Goal: Transaction & Acquisition: Purchase product/service

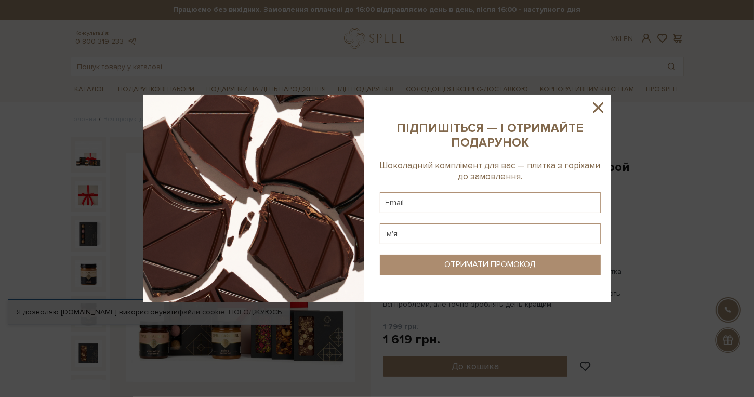
drag, startPoint x: 599, startPoint y: 103, endPoint x: 587, endPoint y: 118, distance: 18.8
click at [599, 103] on icon at bounding box center [598, 108] width 18 height 18
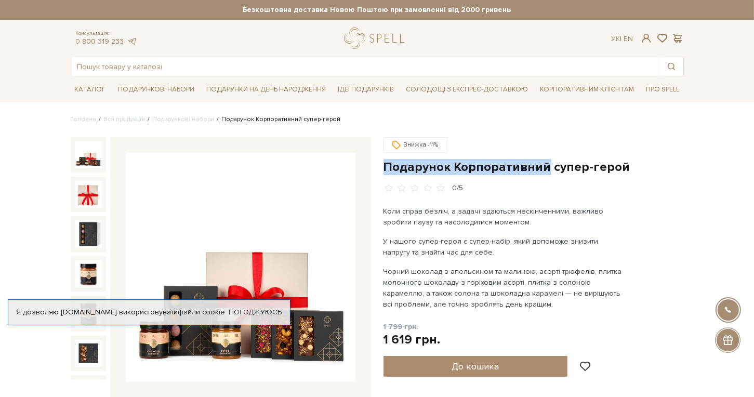
drag, startPoint x: 384, startPoint y: 166, endPoint x: 541, endPoint y: 167, distance: 157.4
click at [541, 167] on h1 "Подарунок Корпоративний супер-герой" at bounding box center [533, 167] width 300 height 16
copy h1 "Подарунок Корпоративний"
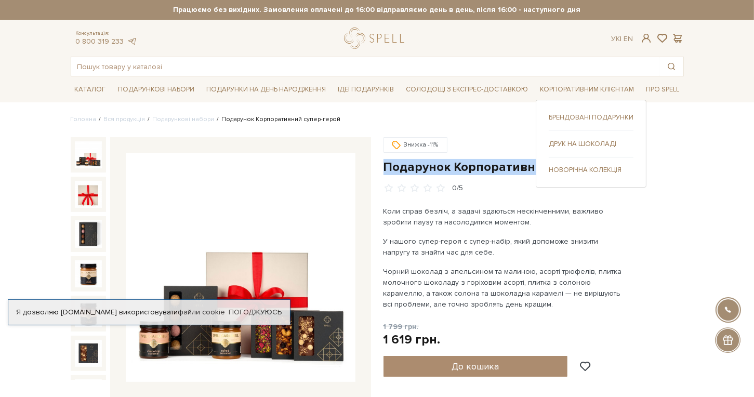
click at [590, 168] on link "Новорічна колекція" at bounding box center [591, 169] width 85 height 9
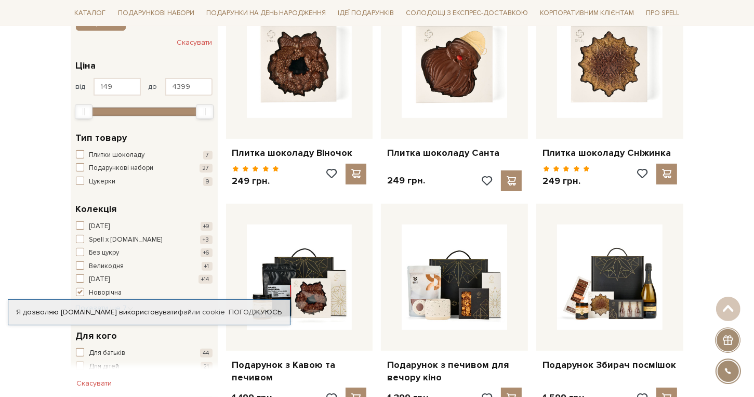
scroll to position [260, 0]
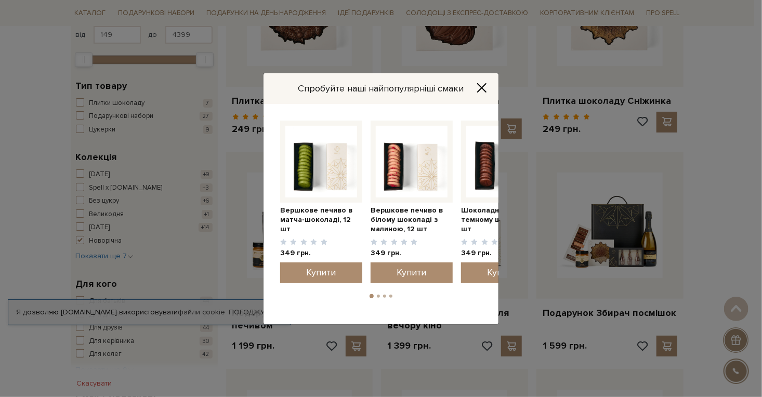
click at [481, 83] on icon "Close" at bounding box center [481, 88] width 10 height 10
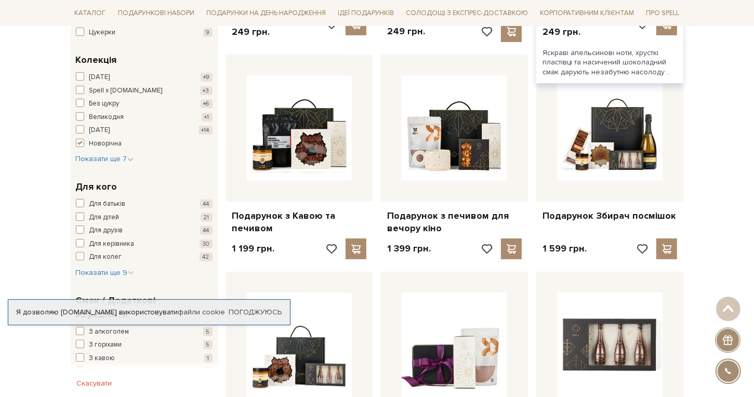
scroll to position [364, 0]
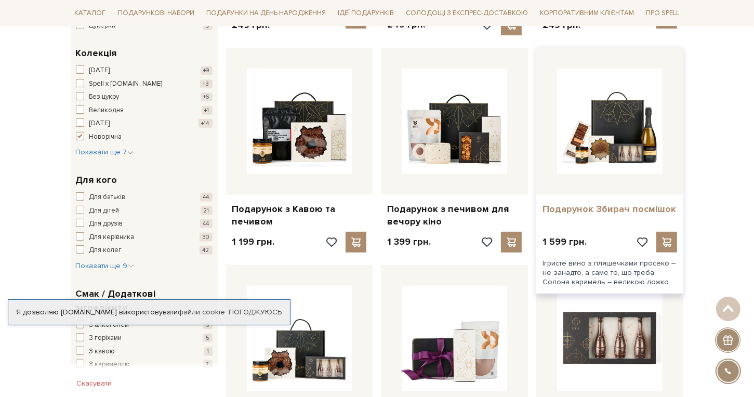
click at [579, 207] on link "Подарунок Збирач посмішок" at bounding box center [609, 209] width 135 height 12
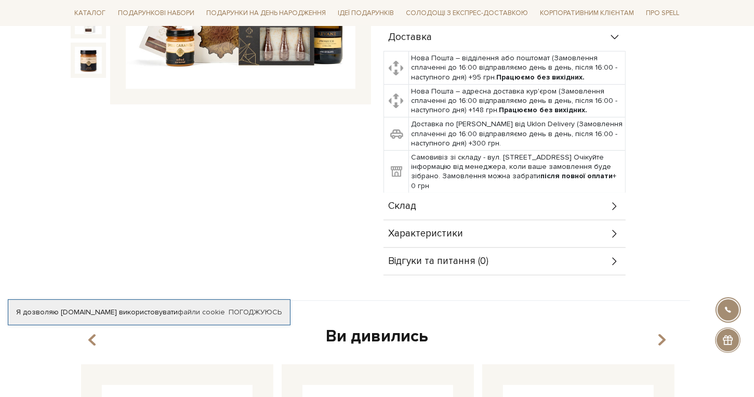
scroll to position [312, 0]
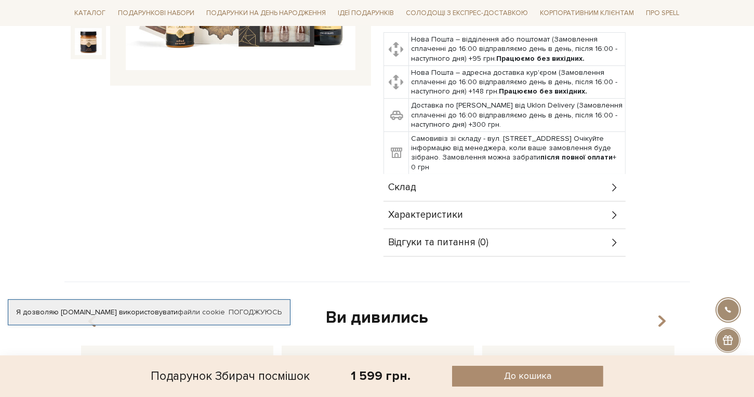
click at [422, 184] on div "Склад" at bounding box center [504, 187] width 242 height 27
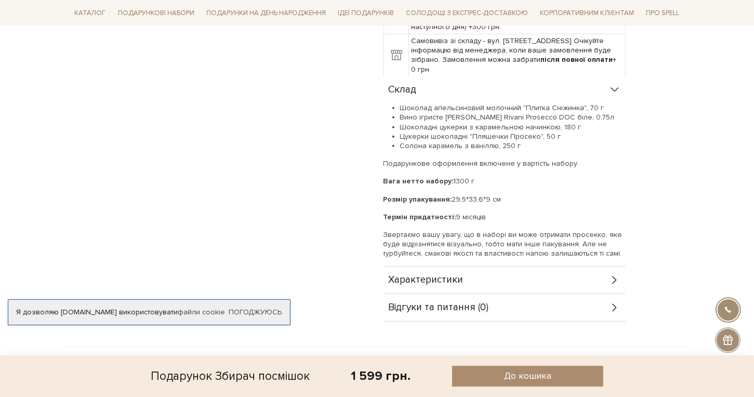
scroll to position [416, 0]
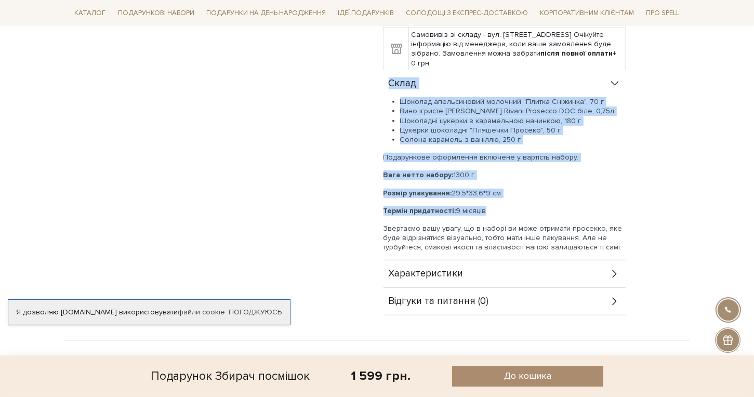
drag, startPoint x: 495, startPoint y: 211, endPoint x: 380, endPoint y: 83, distance: 172.9
click at [380, 83] on div "Подарунок Збирач посмішок 0/5 Ігристе вино з пляшечками просеко – не занадто, а…" at bounding box center [533, 18] width 313 height 594
copy div "Склад Шоколад апельсиновий молочний "Плитка Сніжинка", 70 г Вино ігристе Schenk…"
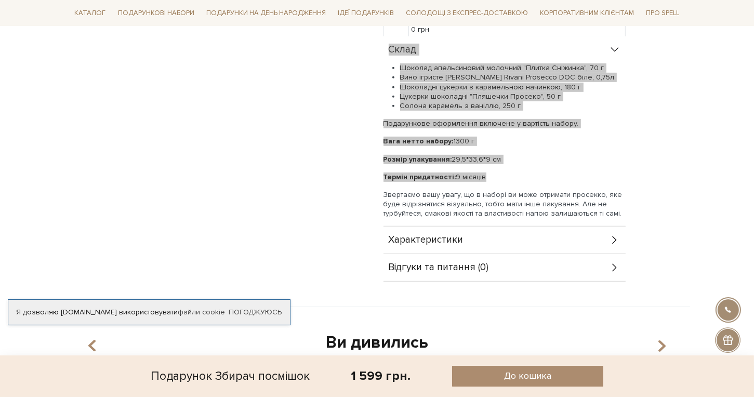
scroll to position [468, 0]
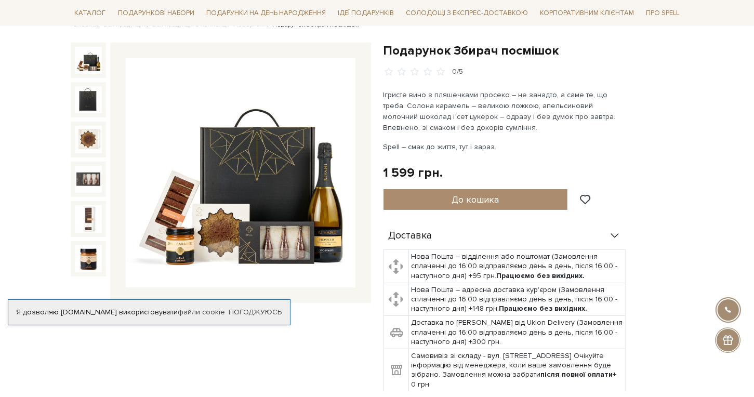
scroll to position [0, 0]
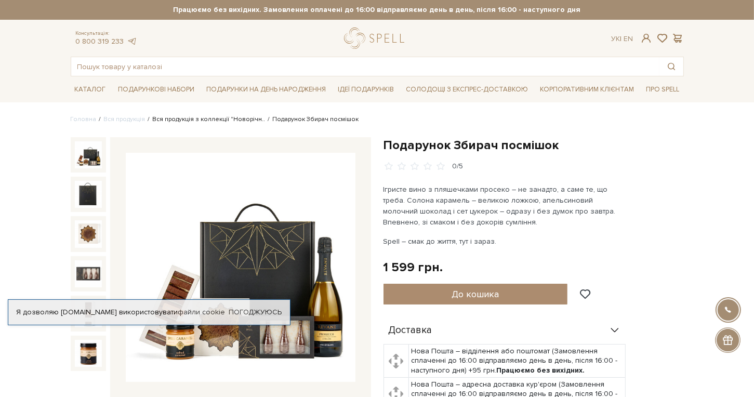
click at [227, 121] on link "Вся продукція з коллекції "Новорічн.." at bounding box center [209, 119] width 113 height 8
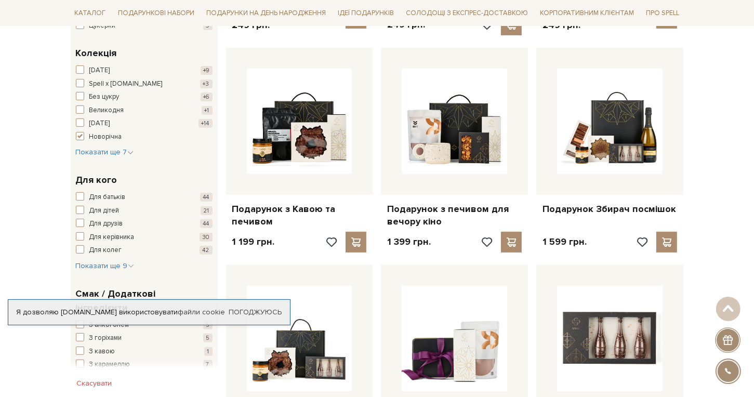
scroll to position [312, 0]
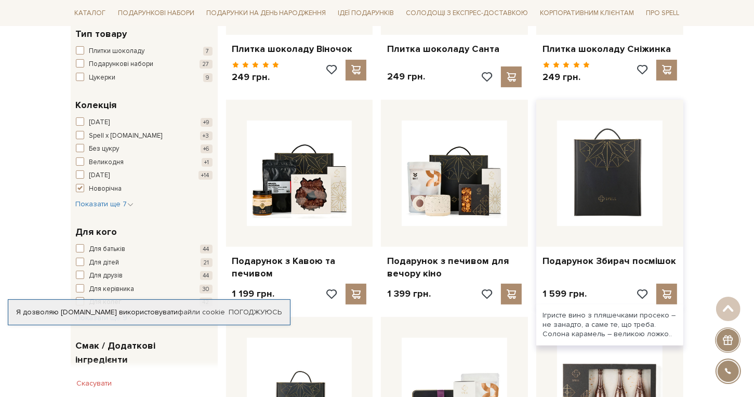
click at [627, 196] on img at bounding box center [609, 173] width 105 height 105
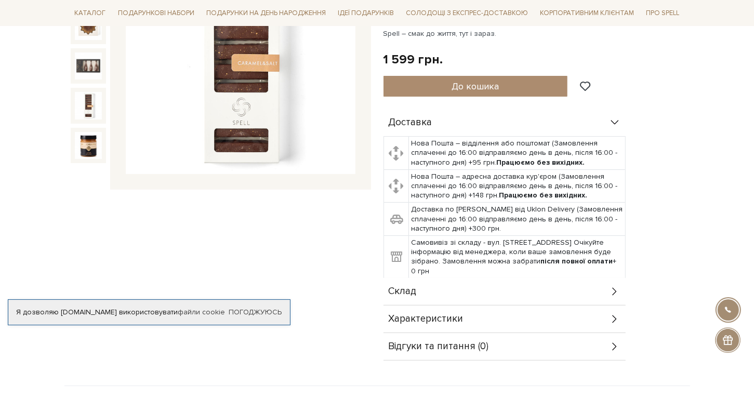
scroll to position [364, 0]
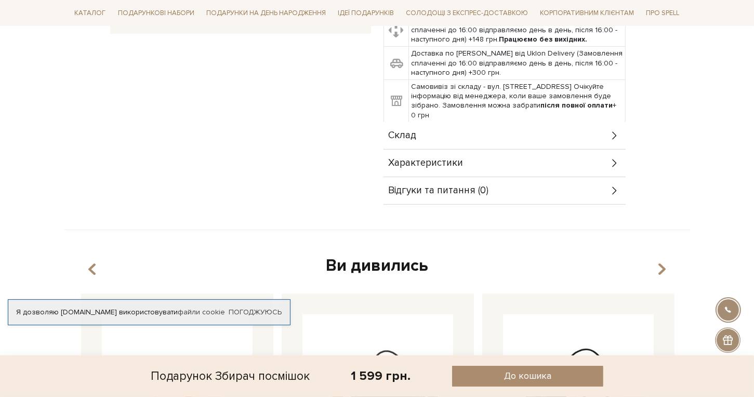
click at [463, 141] on div "Склад" at bounding box center [504, 135] width 242 height 27
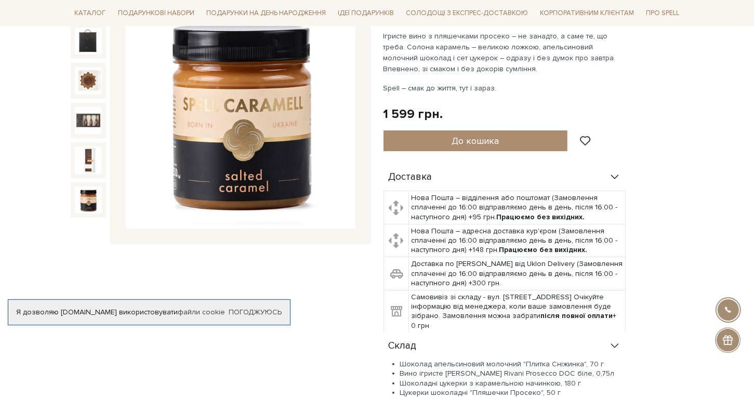
scroll to position [156, 0]
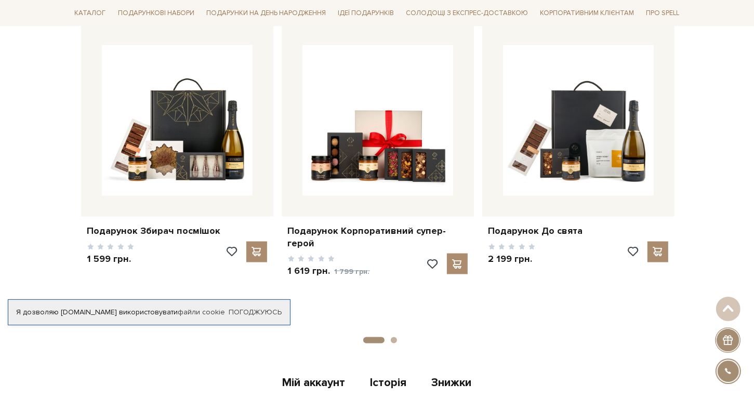
scroll to position [1611, 0]
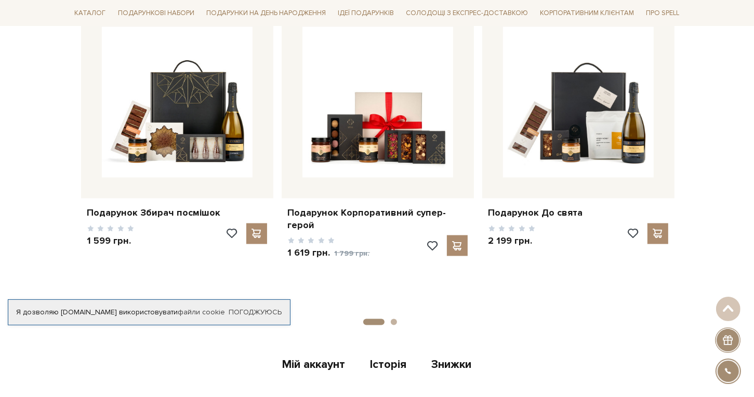
click at [395, 319] on button "2" at bounding box center [394, 322] width 6 height 6
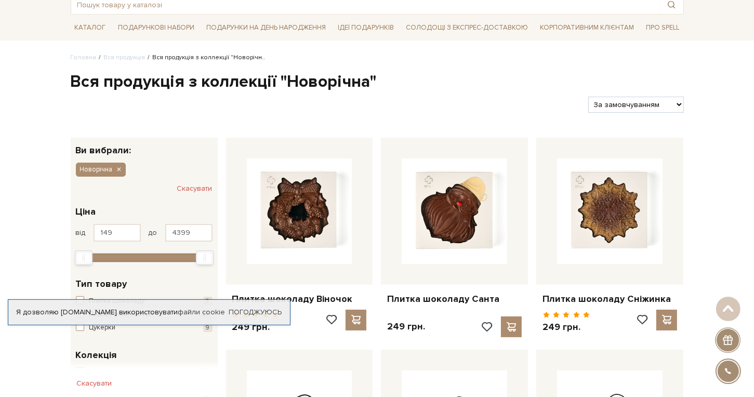
scroll to position [0, 0]
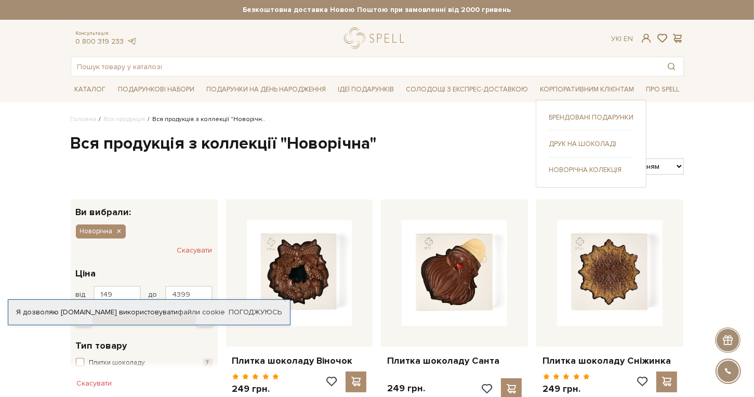
click at [599, 120] on link "Брендовані подарунки" at bounding box center [591, 117] width 85 height 9
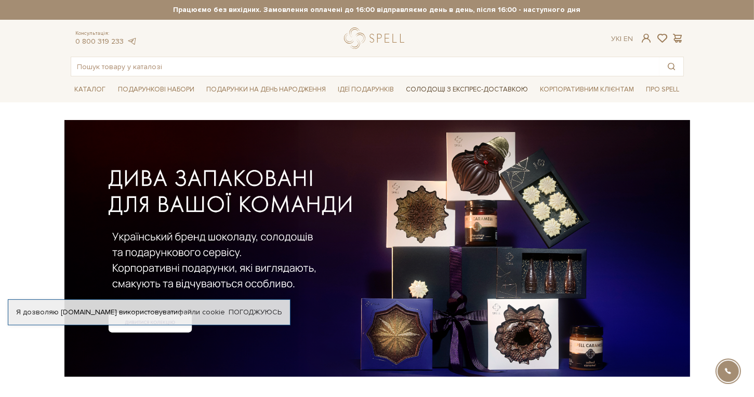
click at [458, 91] on link "Солодощі з експрес-доставкою" at bounding box center [467, 90] width 130 height 18
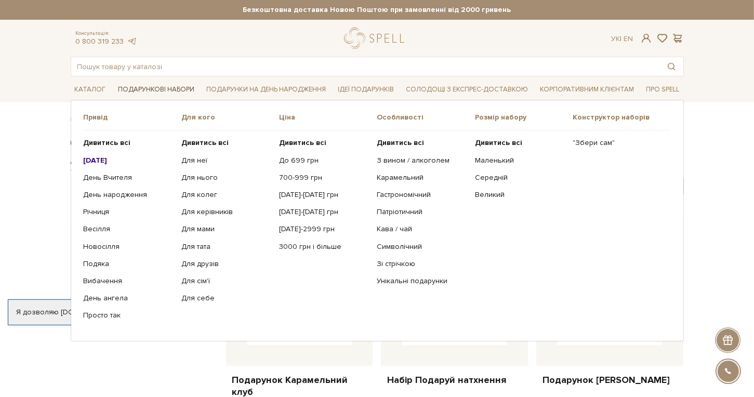
click at [188, 89] on link "Подарункові набори" at bounding box center [156, 90] width 85 height 16
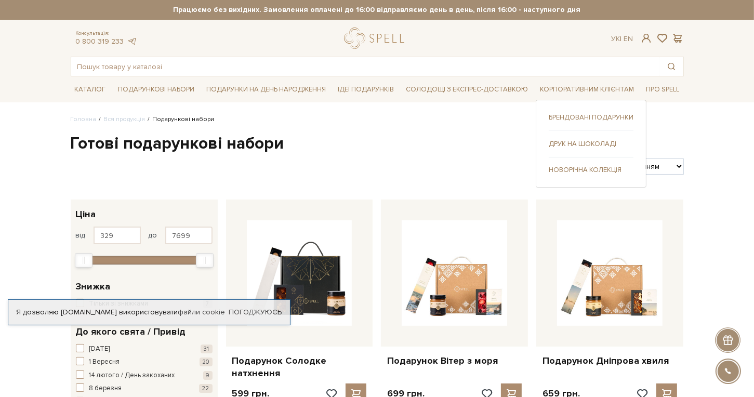
click at [587, 169] on link "Новорічна колекція" at bounding box center [591, 169] width 85 height 9
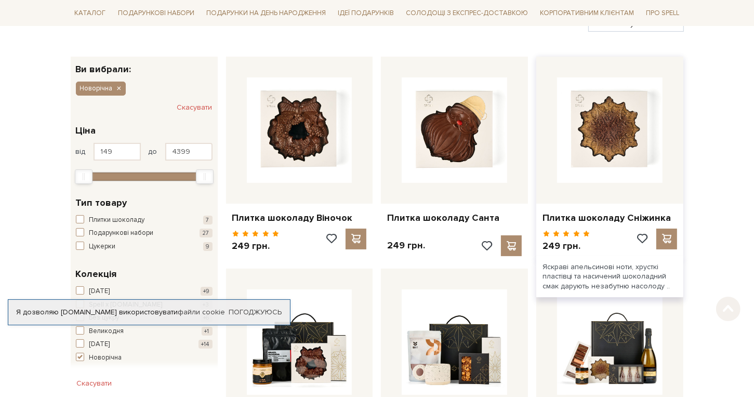
scroll to position [260, 0]
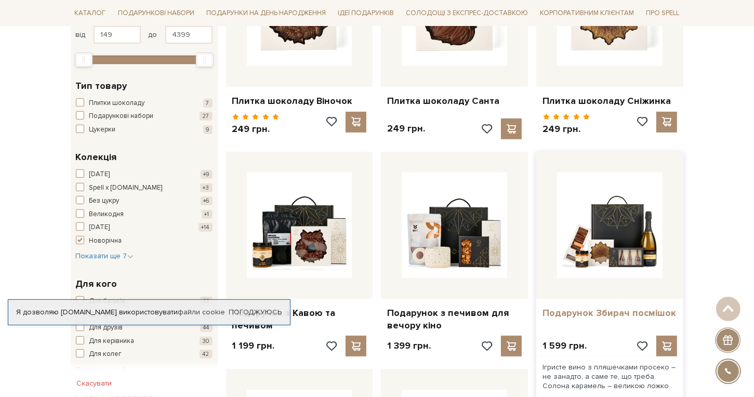
click at [612, 308] on link "Подарунок Збирач посмішок" at bounding box center [609, 313] width 135 height 12
